Goal: Task Accomplishment & Management: Use online tool/utility

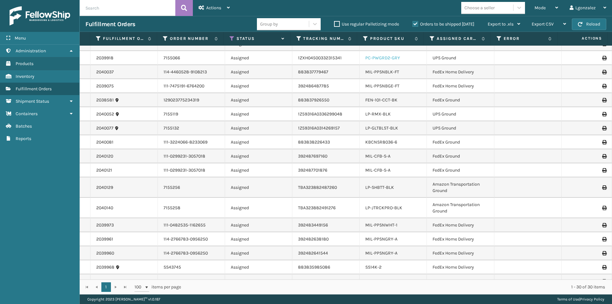
scroll to position [226, 0]
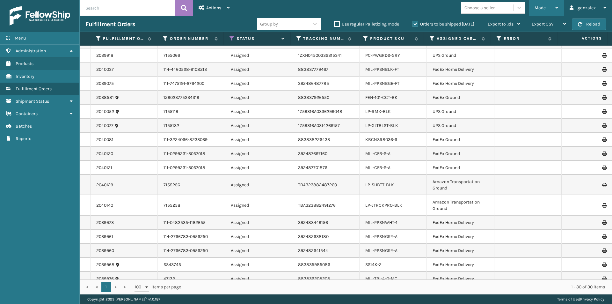
click at [557, 10] on div "Mode" at bounding box center [547, 8] width 24 height 16
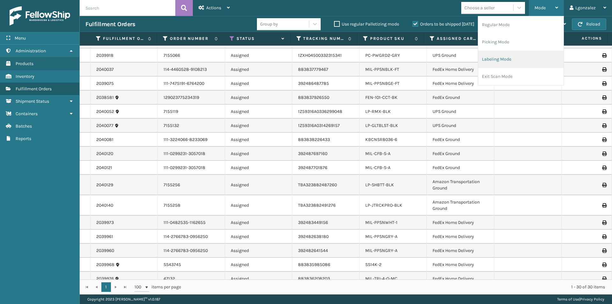
click at [515, 59] on li "Labeling Mode" at bounding box center [520, 59] width 85 height 17
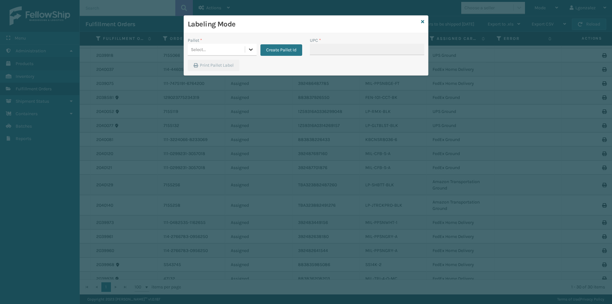
click at [249, 52] on icon at bounding box center [251, 49] width 6 height 6
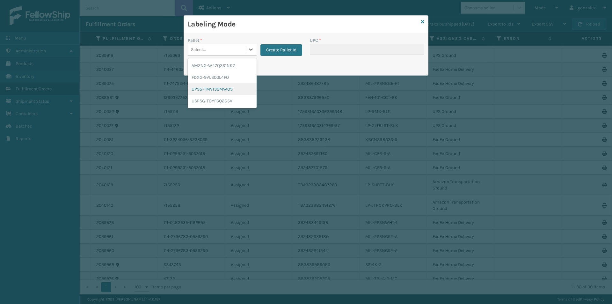
click at [237, 85] on div "UPSG-TMV130MWOS" at bounding box center [222, 89] width 69 height 12
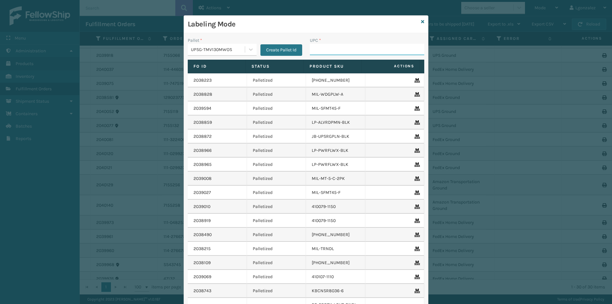
click at [314, 48] on input "UPC *" at bounding box center [367, 49] width 115 height 11
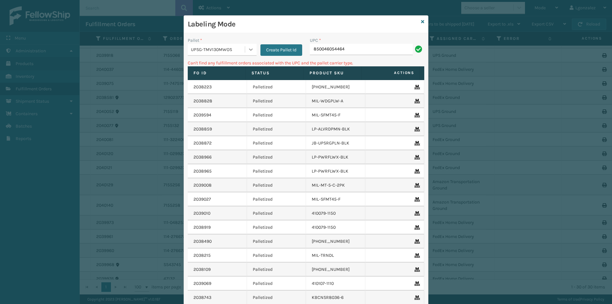
click at [248, 48] on icon at bounding box center [251, 49] width 6 height 6
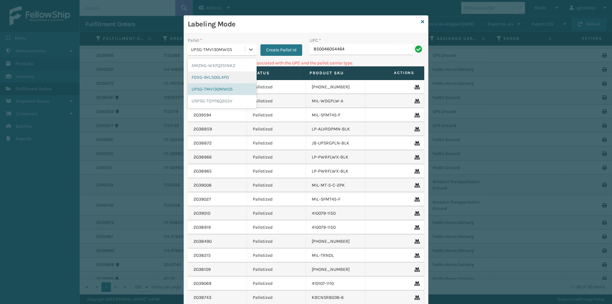
click at [232, 76] on div "FDXG-9VLS00L4FO" at bounding box center [222, 77] width 69 height 12
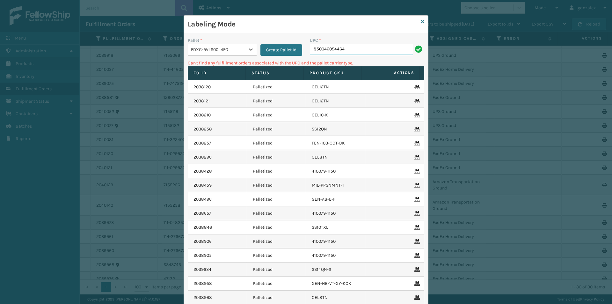
click at [372, 48] on input "850046054464" at bounding box center [361, 49] width 103 height 11
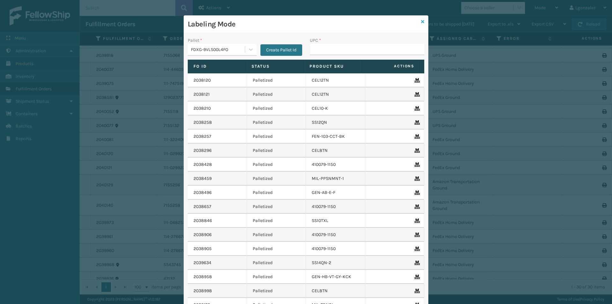
click at [422, 20] on icon at bounding box center [422, 21] width 3 height 4
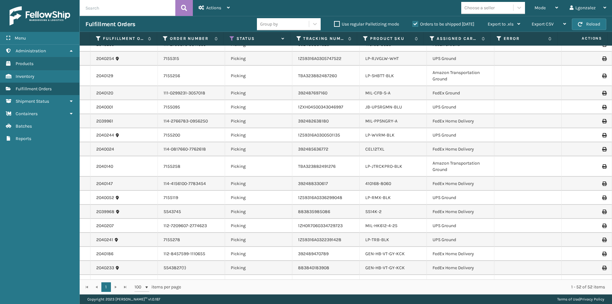
scroll to position [0, 0]
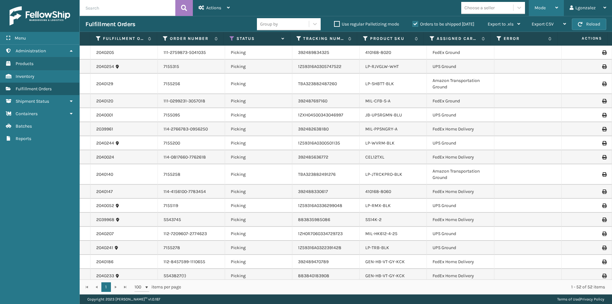
click at [559, 9] on icon at bounding box center [557, 7] width 3 height 4
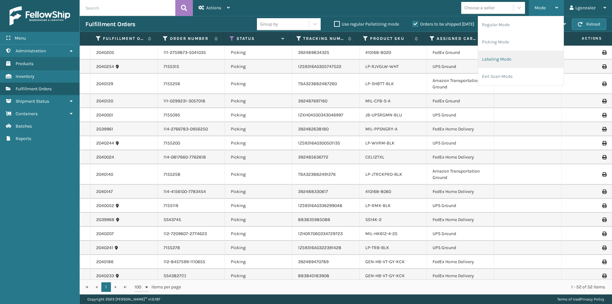
click at [504, 61] on li "Labeling Mode" at bounding box center [520, 59] width 85 height 17
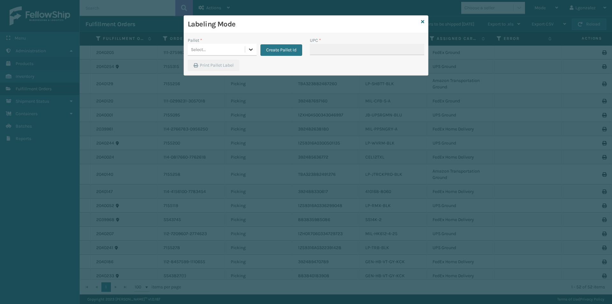
click at [248, 48] on icon at bounding box center [251, 49] width 6 height 6
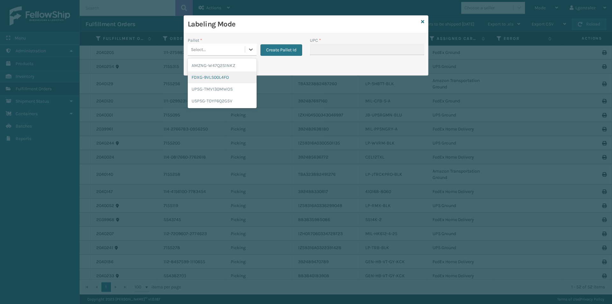
click at [228, 74] on div "FDXG-9VLS00L4FO" at bounding box center [222, 77] width 69 height 12
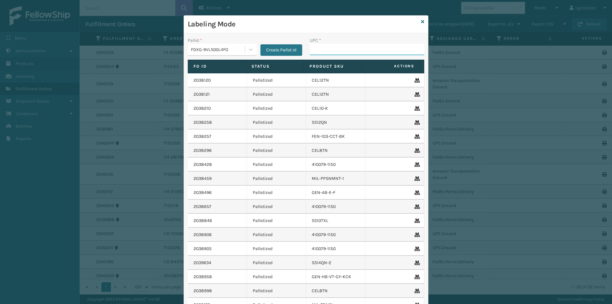
click at [315, 51] on input "UPC *" at bounding box center [367, 49] width 115 height 11
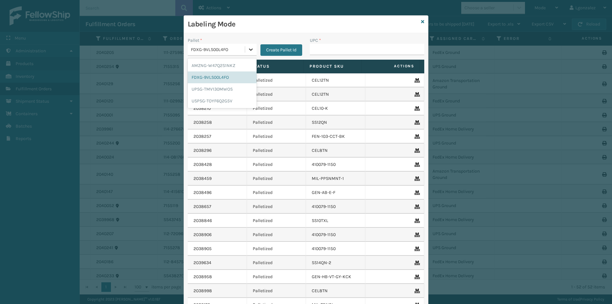
click at [247, 44] on div at bounding box center [250, 49] width 11 height 11
click at [235, 87] on div "UPSG-TMV130MWOS" at bounding box center [222, 89] width 69 height 12
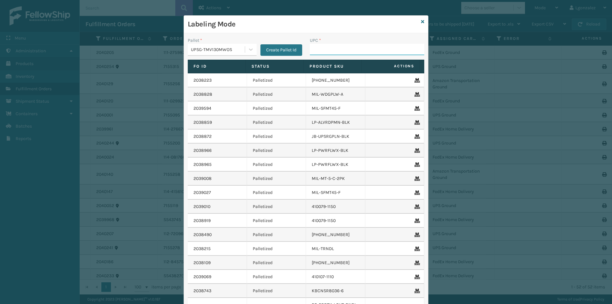
click at [327, 54] on input "UPC *" at bounding box center [367, 49] width 115 height 11
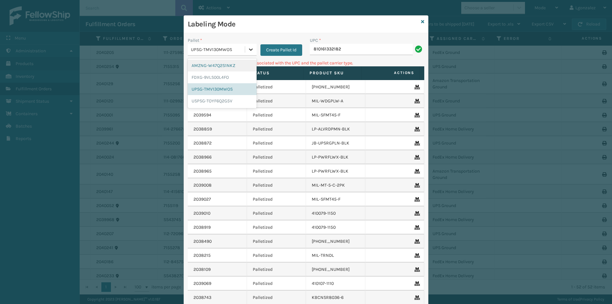
click at [248, 53] on div at bounding box center [250, 49] width 11 height 11
click at [223, 75] on div "FDXG-9VLS00L4FO" at bounding box center [222, 77] width 69 height 12
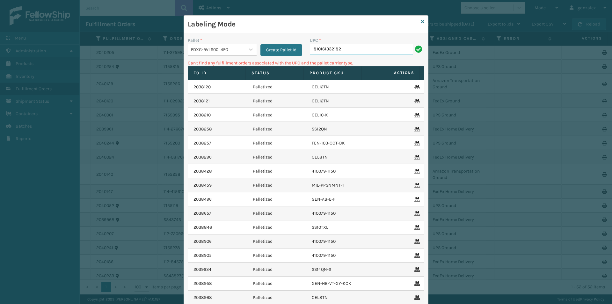
click at [343, 48] on input "810161332182" at bounding box center [361, 49] width 103 height 11
click at [250, 49] on icon at bounding box center [251, 49] width 4 height 2
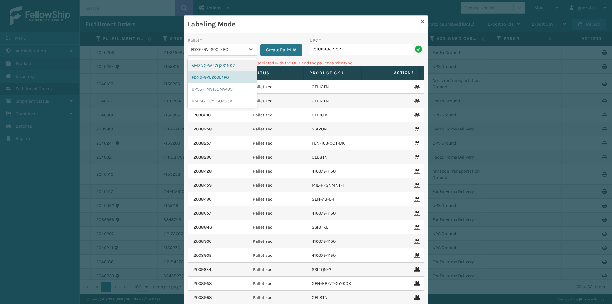
click at [226, 67] on div "AMZNG-W47Q2S1NKZ" at bounding box center [222, 66] width 69 height 12
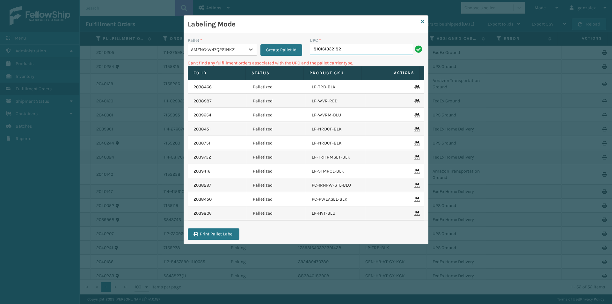
click at [362, 46] on input "810161332182" at bounding box center [361, 49] width 103 height 11
click at [257, 52] on div "Create Pallet Id" at bounding box center [280, 46] width 46 height 19
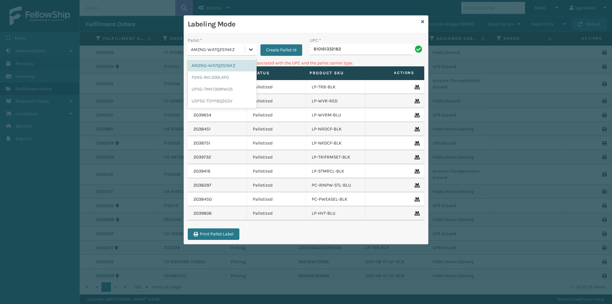
click at [256, 51] on div at bounding box center [250, 49] width 11 height 11
click at [228, 90] on div "UPSG-TMV130MWOS" at bounding box center [222, 89] width 69 height 12
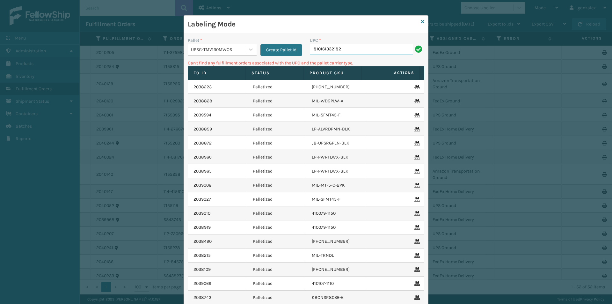
click at [356, 49] on input "810161332182" at bounding box center [361, 49] width 103 height 11
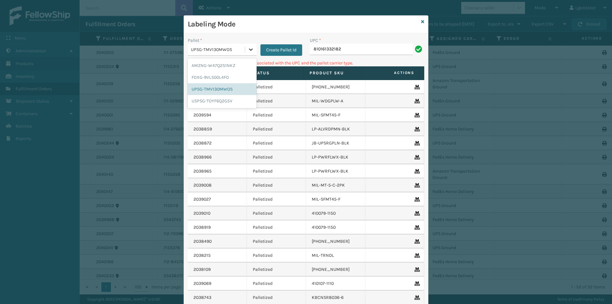
click at [252, 47] on div at bounding box center [250, 49] width 11 height 11
click at [234, 81] on div "FDXG-9VLS00L4FO" at bounding box center [222, 77] width 69 height 12
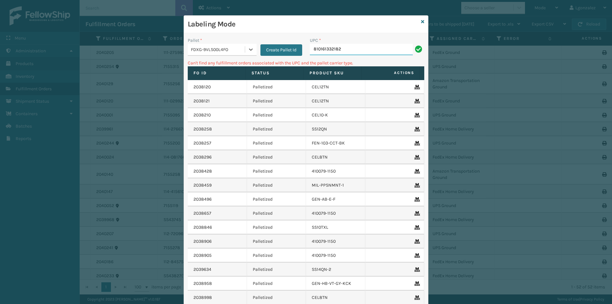
click at [341, 47] on input "810161332182" at bounding box center [361, 49] width 103 height 11
click at [248, 49] on icon at bounding box center [251, 49] width 6 height 6
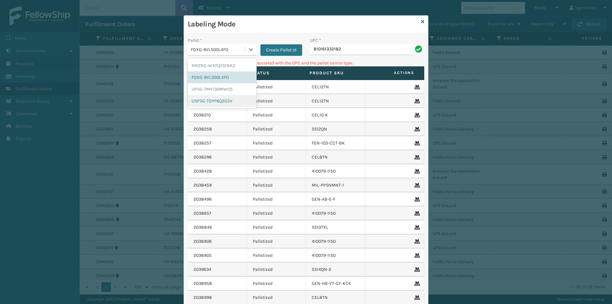
click at [236, 99] on div "USPSG-TOYF6Q2G5V" at bounding box center [222, 101] width 69 height 12
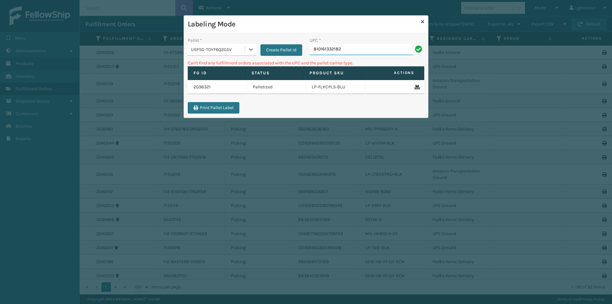
click at [344, 49] on input "810161332182" at bounding box center [361, 49] width 103 height 11
click at [423, 19] on icon at bounding box center [422, 21] width 3 height 4
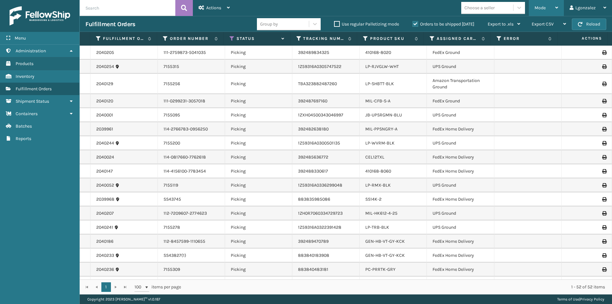
click at [553, 9] on div "Mode" at bounding box center [547, 8] width 24 height 16
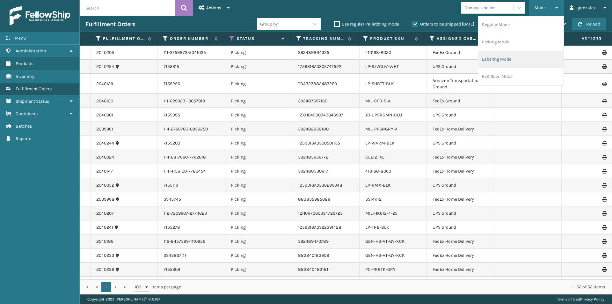
click at [504, 60] on li "Labeling Mode" at bounding box center [520, 59] width 85 height 17
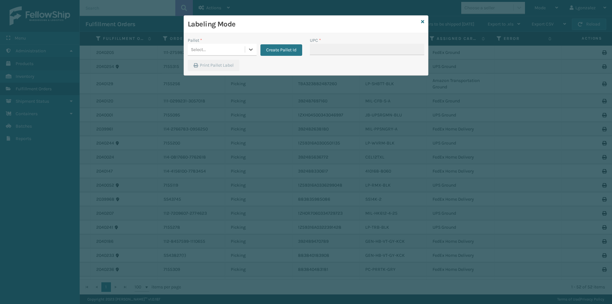
click at [421, 22] on div "Labeling Mode" at bounding box center [306, 25] width 244 height 18
click at [426, 20] on div "Labeling Mode" at bounding box center [306, 25] width 244 height 18
click at [422, 19] on icon at bounding box center [422, 21] width 3 height 4
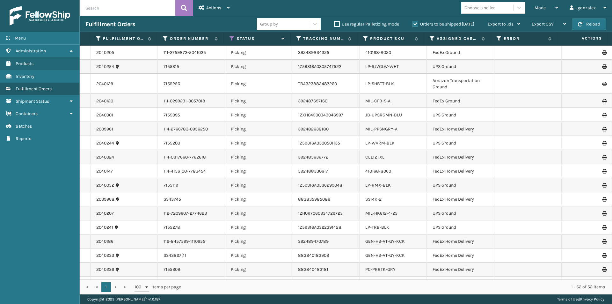
click at [416, 25] on label "Orders to be shipped [DATE]" at bounding box center [444, 23] width 62 height 5
click at [413, 25] on input "Orders to be shipped [DATE]" at bounding box center [413, 22] width 0 height 4
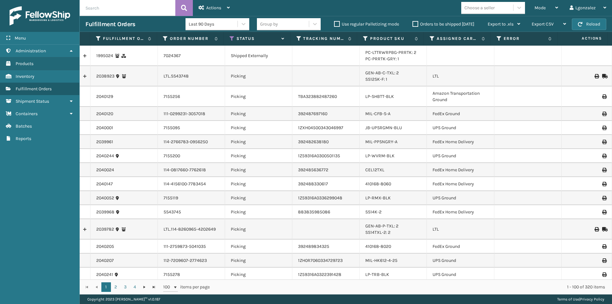
click at [132, 13] on input "text" at bounding box center [128, 8] width 96 height 16
type input "TBA323882491276"
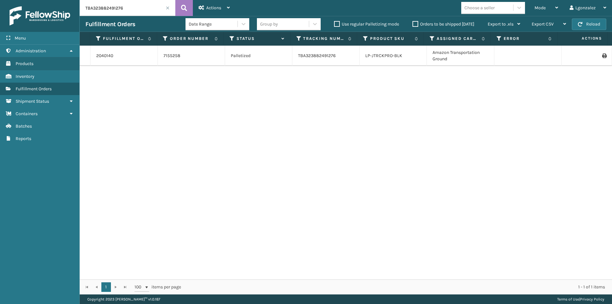
click at [603, 55] on icon at bounding box center [605, 56] width 4 height 4
click at [417, 24] on label "Orders to be shipped [DATE]" at bounding box center [444, 23] width 62 height 5
click at [413, 24] on input "Orders to be shipped [DATE]" at bounding box center [413, 22] width 0 height 4
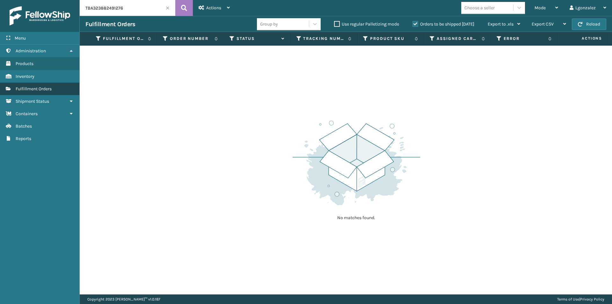
click at [39, 87] on span "Fulfillment Orders" at bounding box center [34, 88] width 36 height 5
